Goal: Transaction & Acquisition: Purchase product/service

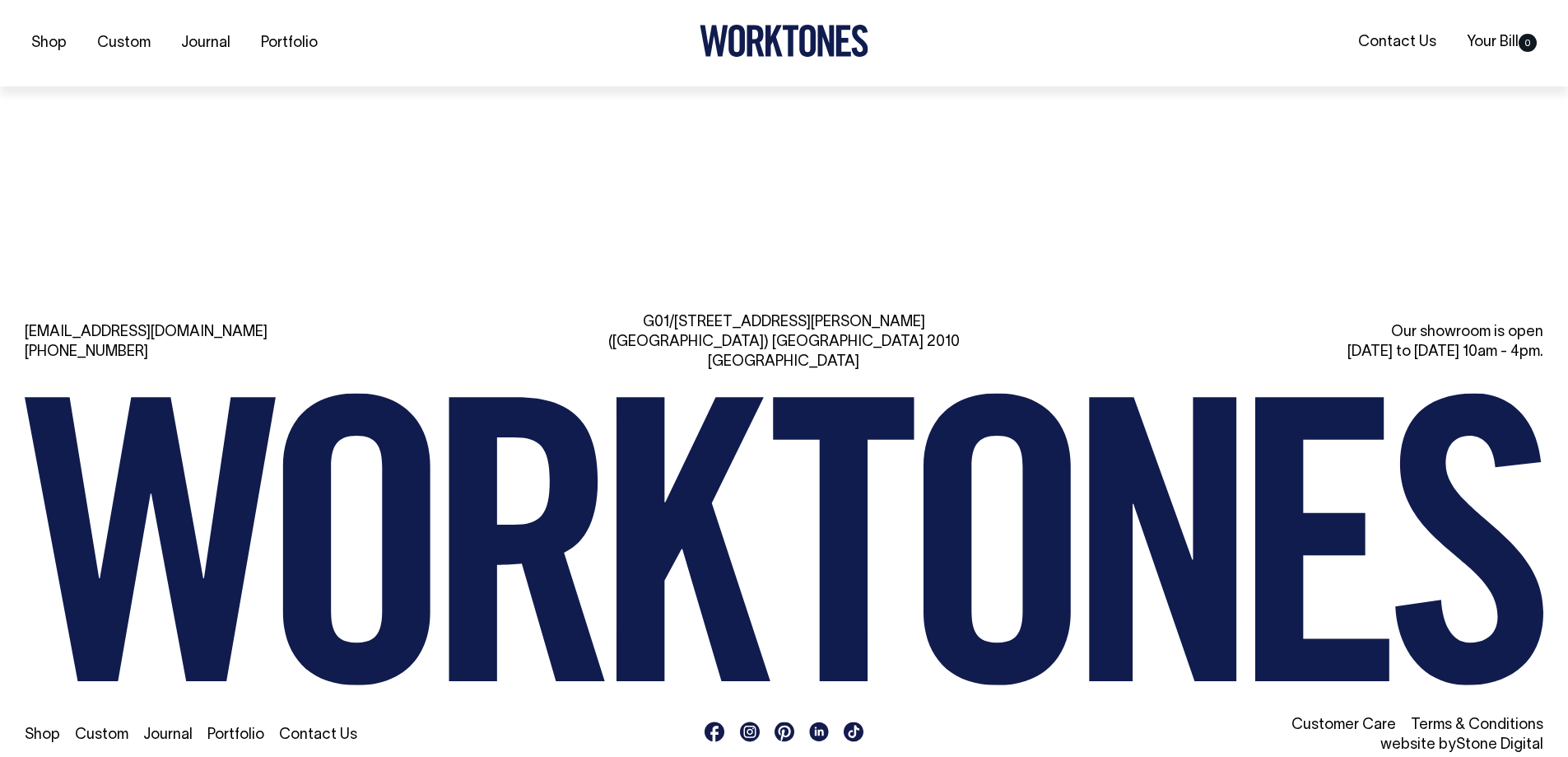
scroll to position [3952, 0]
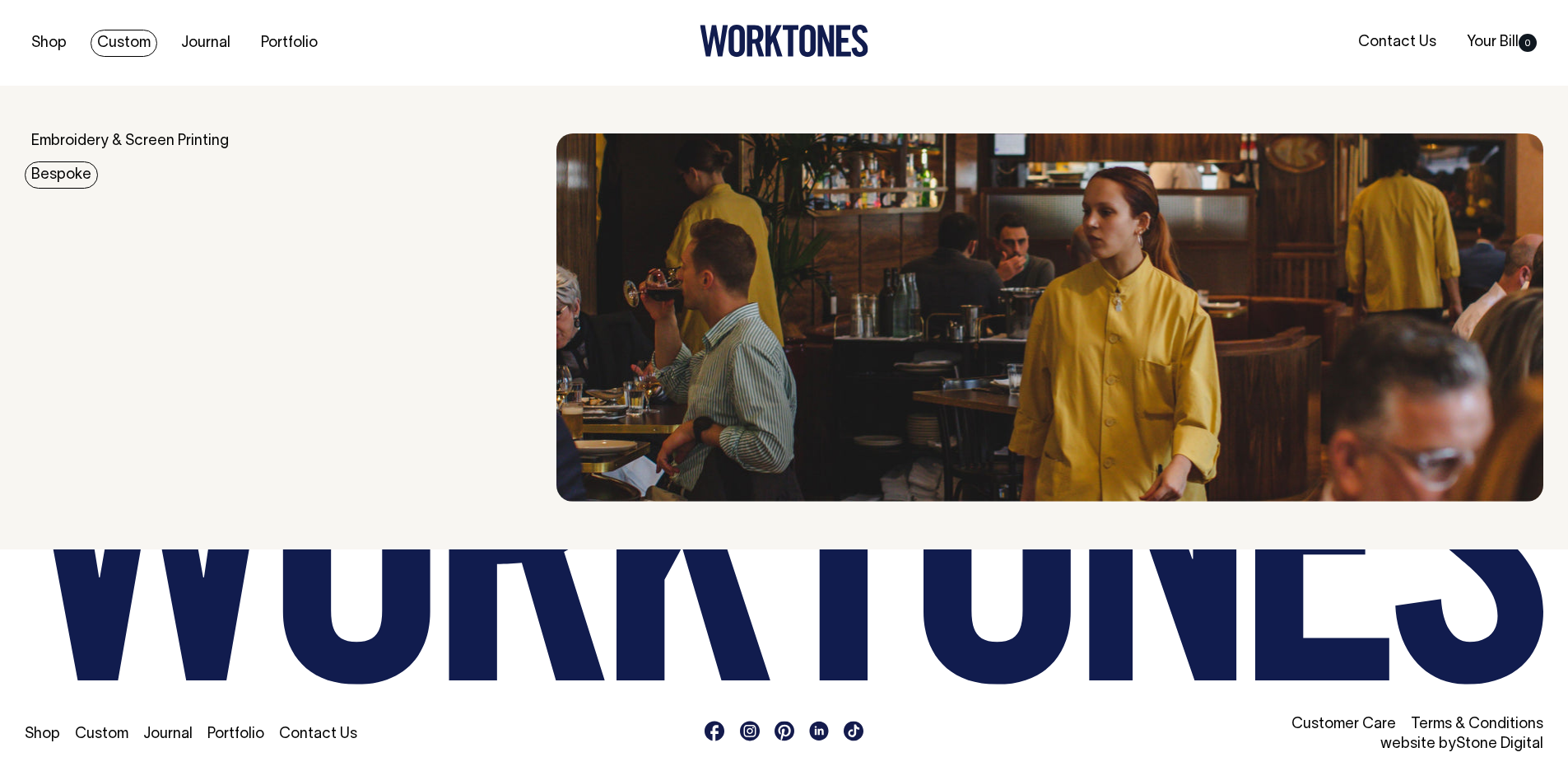
click at [65, 180] on link "Bespoke" at bounding box center [62, 175] width 73 height 27
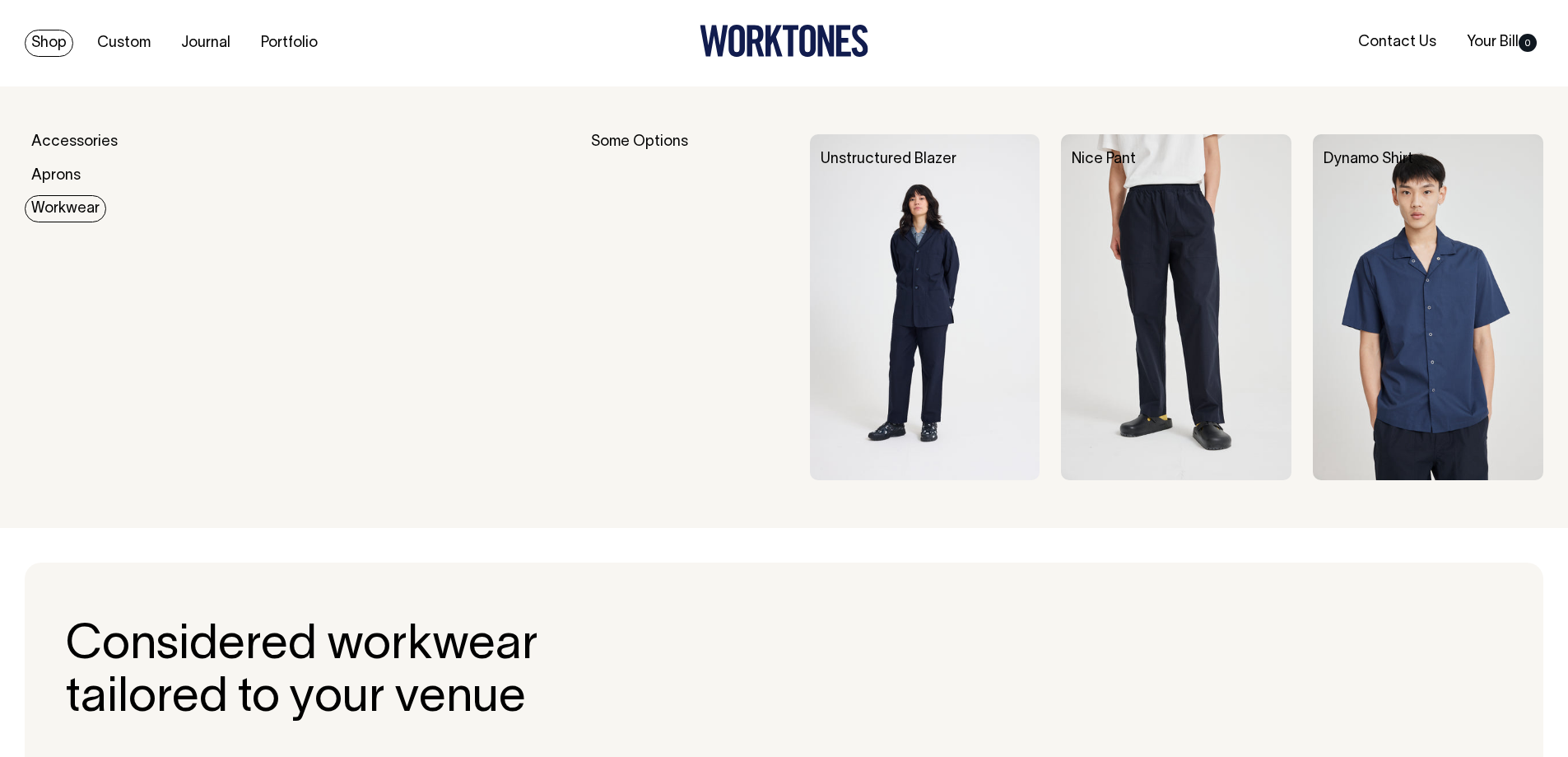
click at [55, 210] on link "Workwear" at bounding box center [65, 209] width 82 height 27
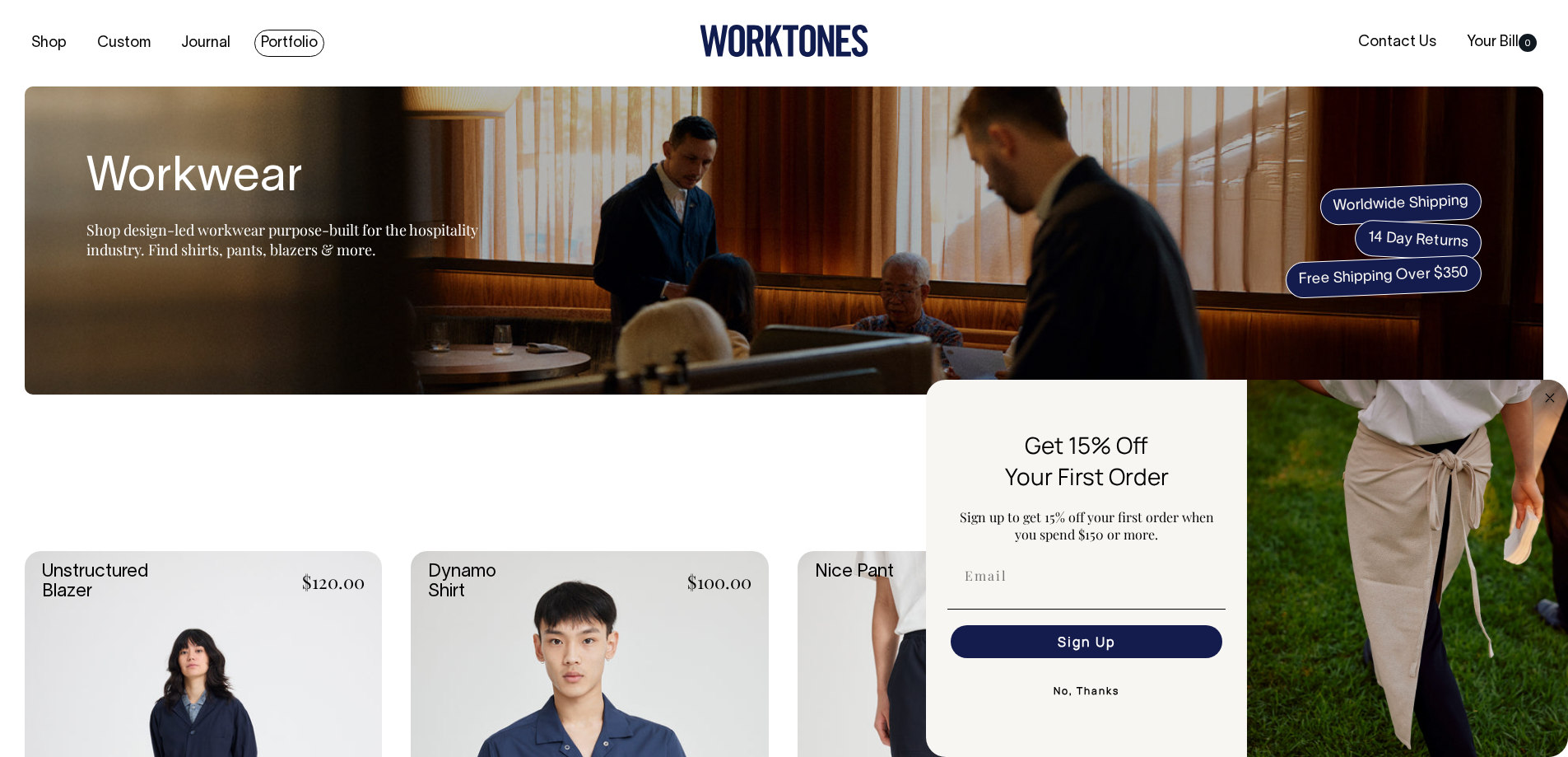
click at [290, 48] on link "Portfolio" at bounding box center [288, 43] width 70 height 27
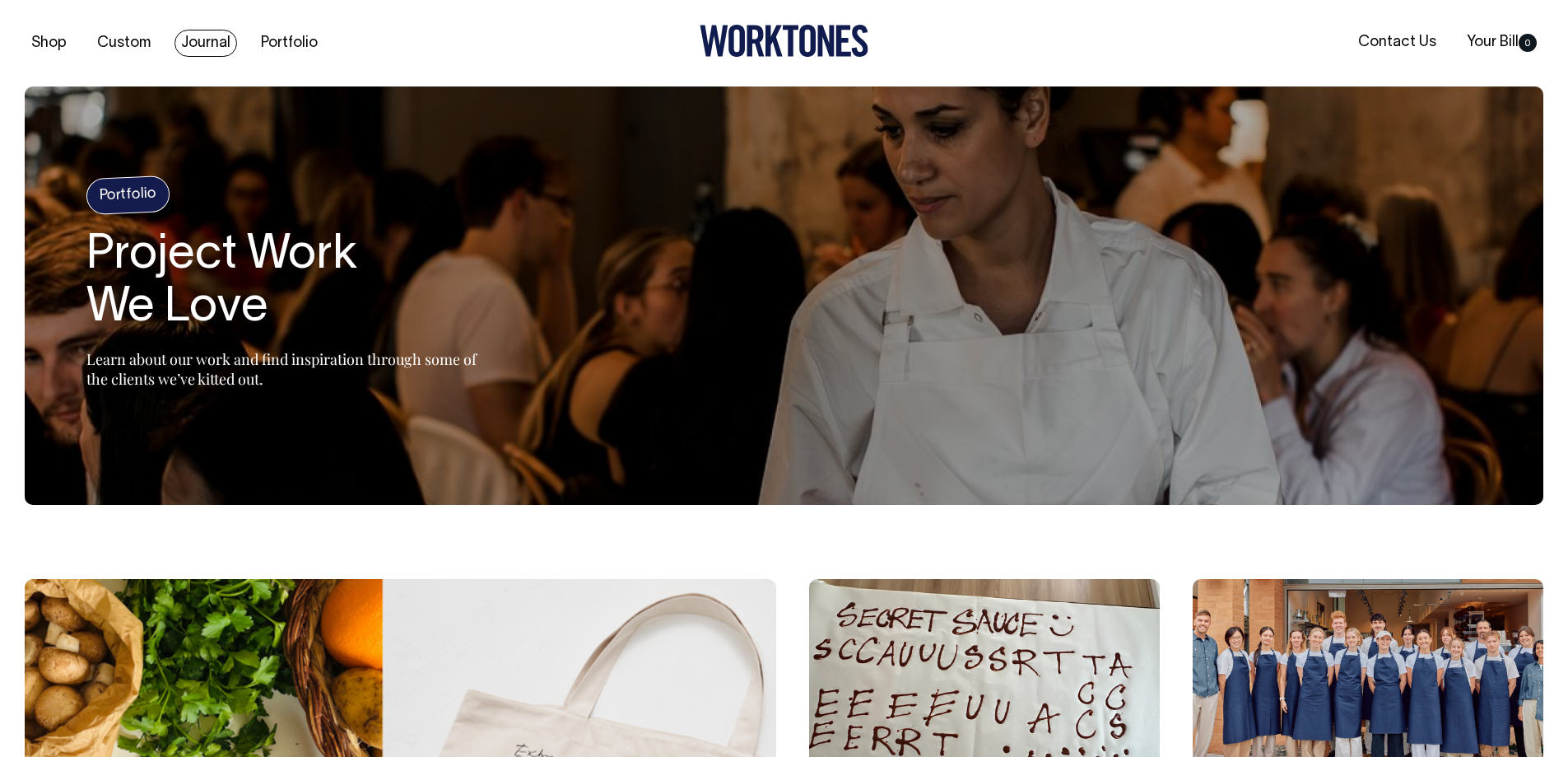
click at [212, 54] on link "Journal" at bounding box center [205, 43] width 62 height 27
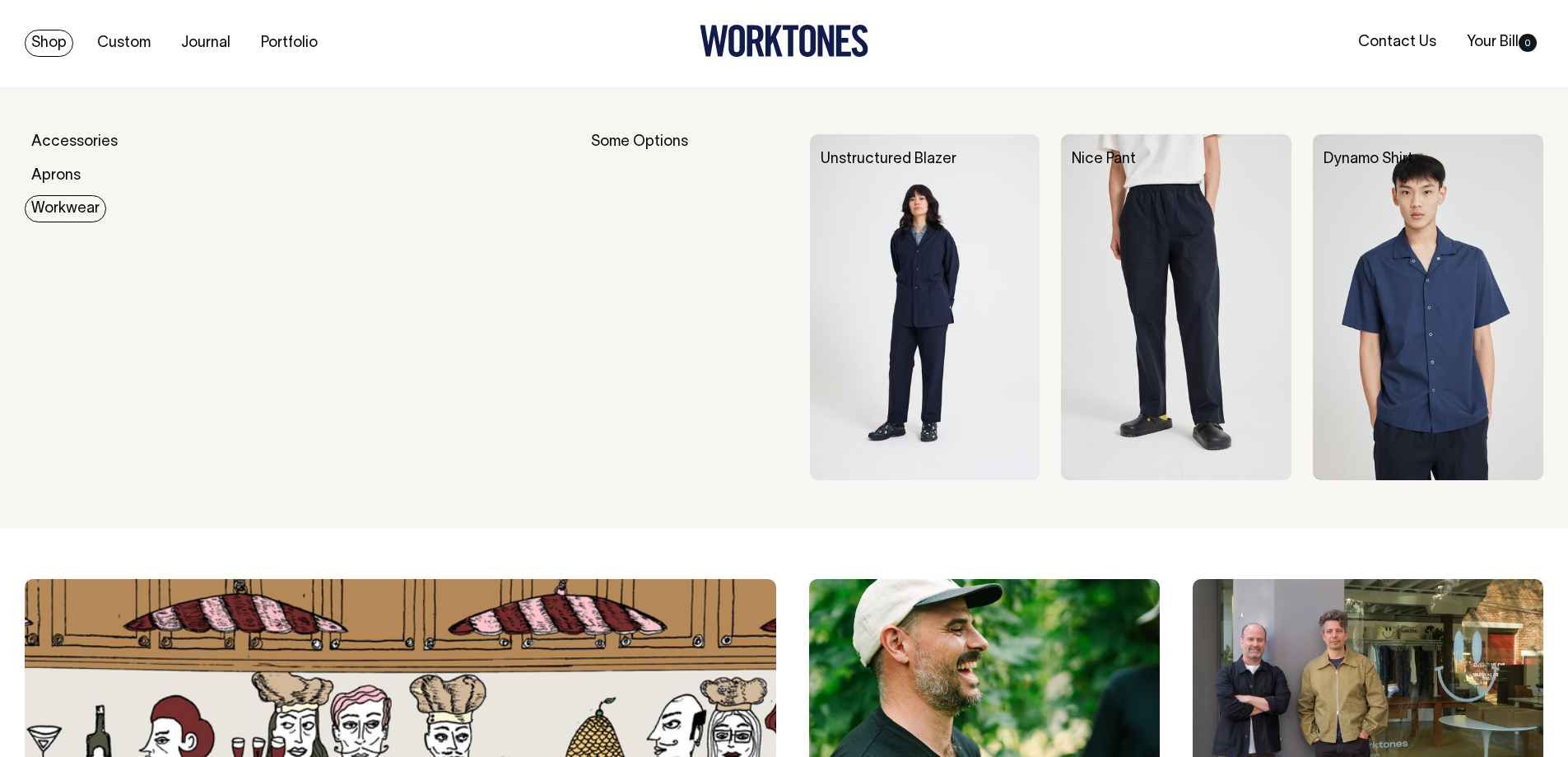
click at [56, 214] on link "Workwear" at bounding box center [65, 209] width 82 height 27
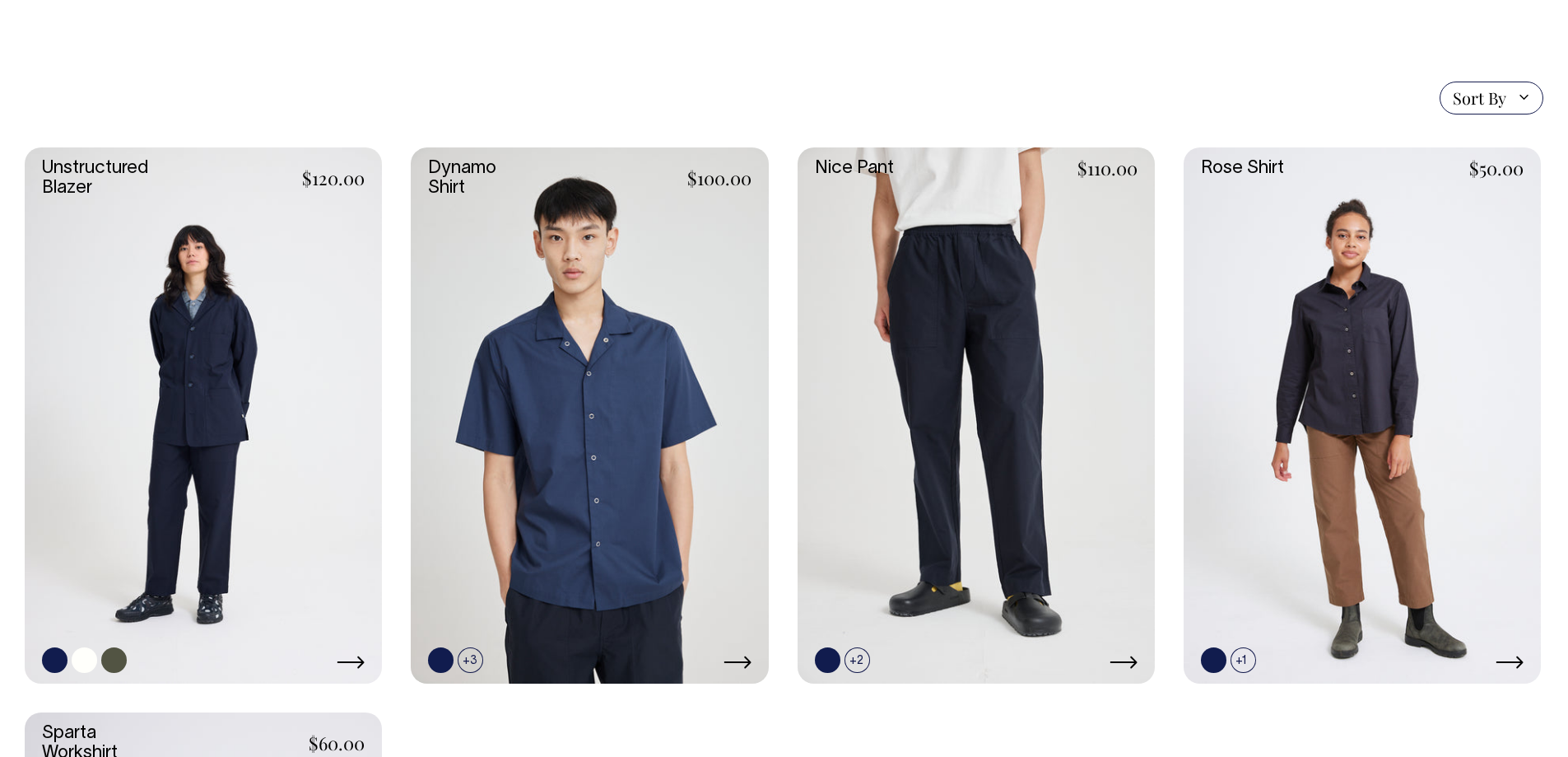
click at [200, 391] on link at bounding box center [203, 415] width 357 height 536
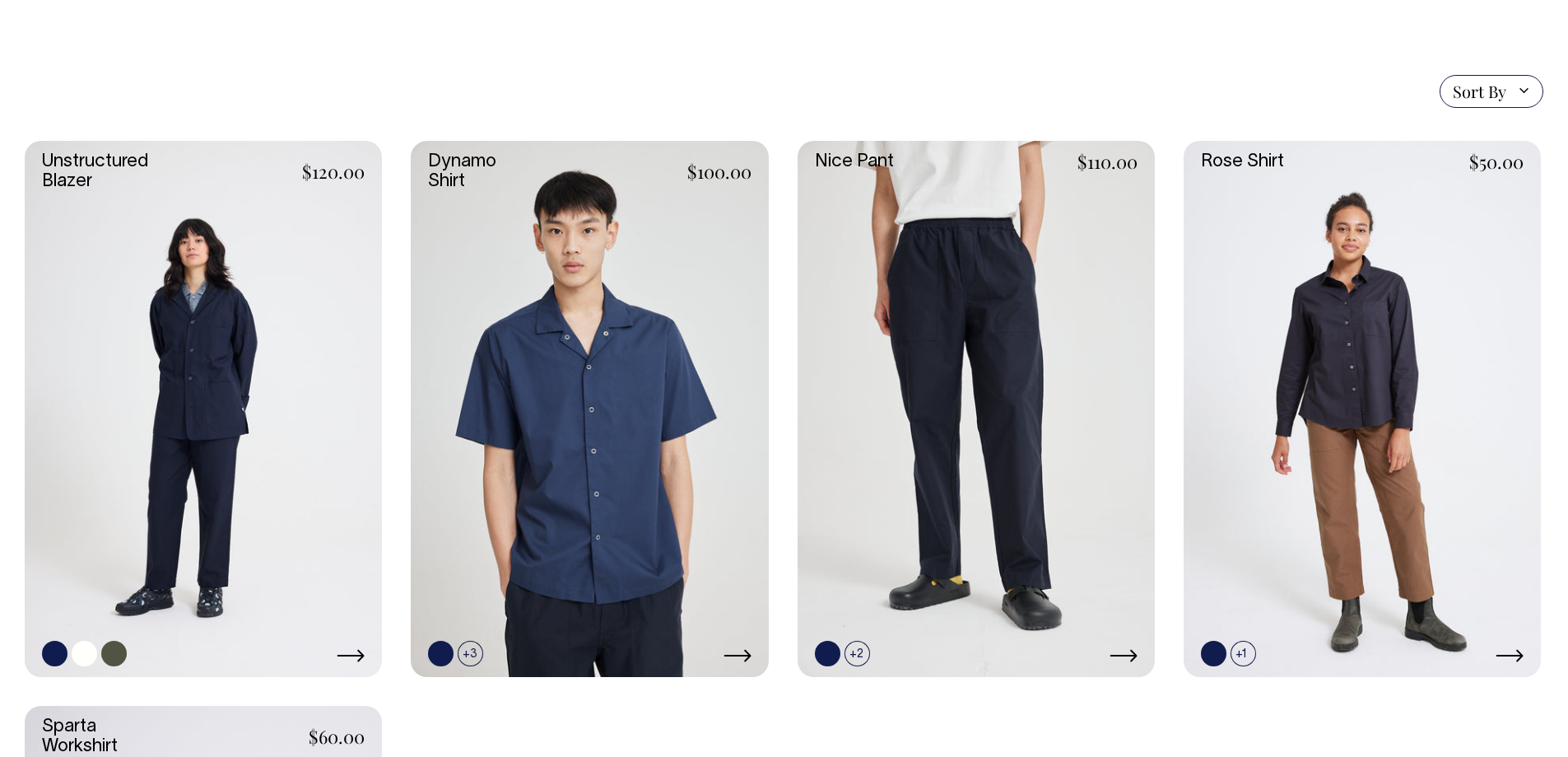
scroll to position [411, 0]
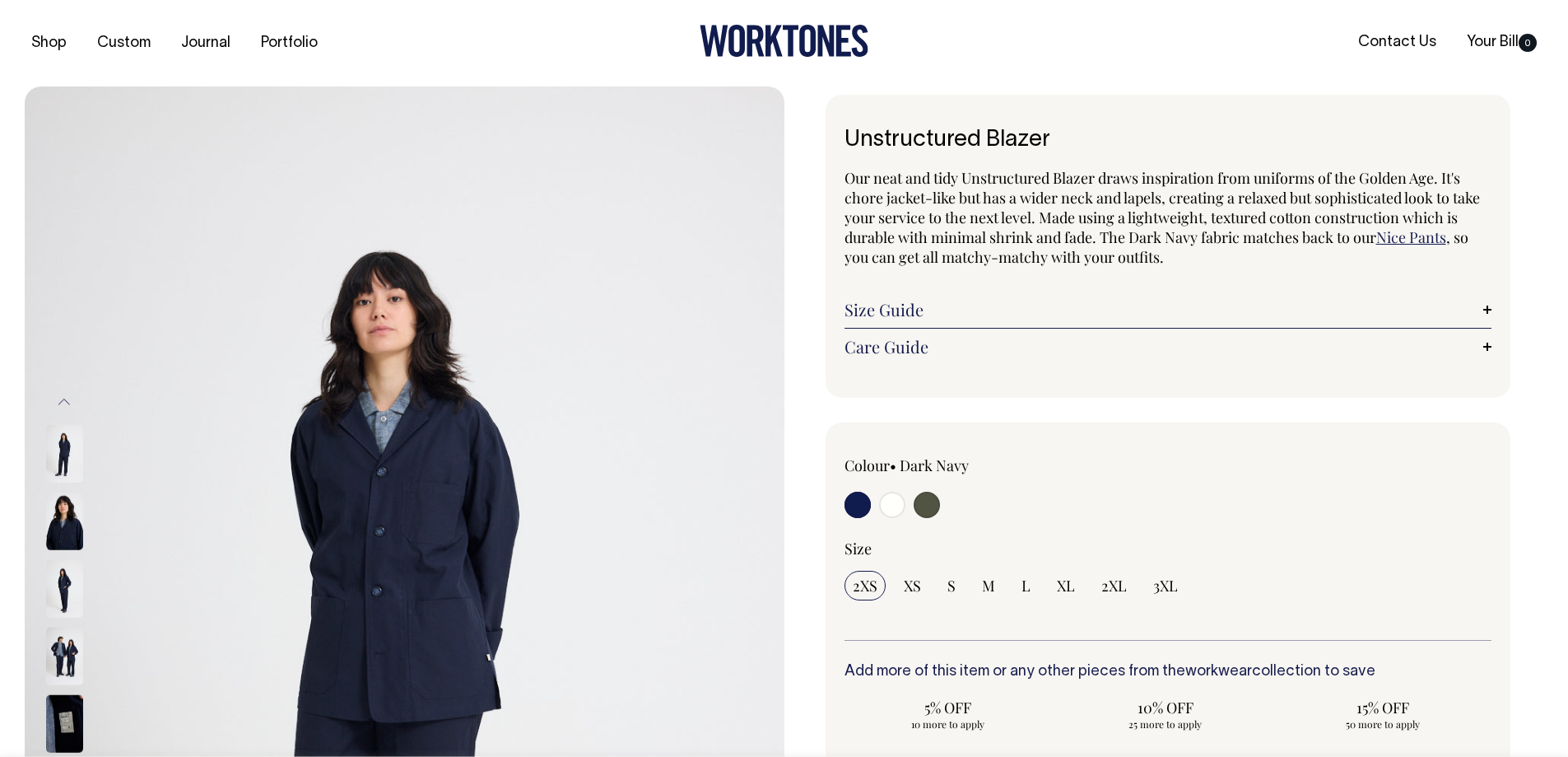
click at [922, 506] on input "radio" at bounding box center [926, 504] width 26 height 26
radio input "true"
select select "Olive"
